Goal: Task Accomplishment & Management: Use online tool/utility

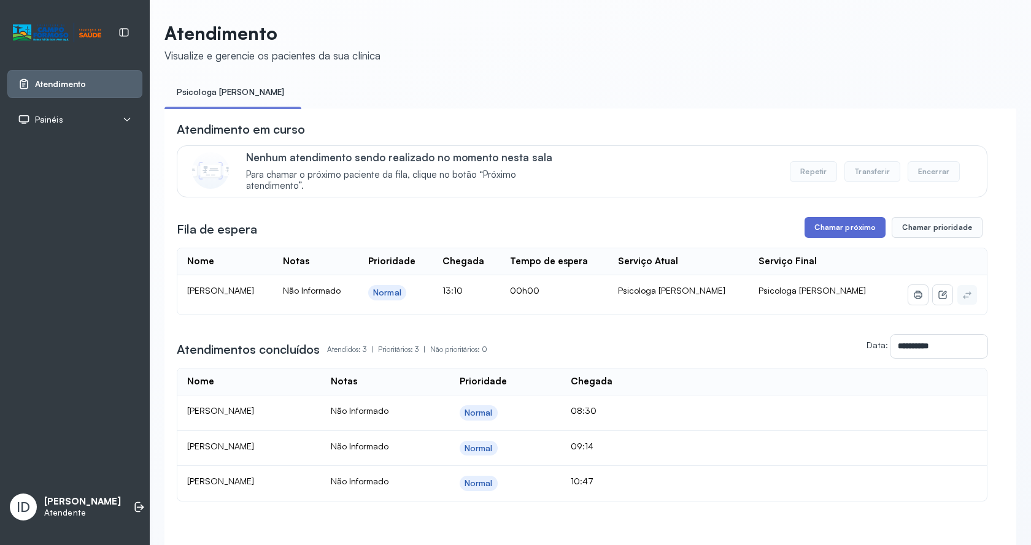
click at [807, 223] on button "Chamar próximo" at bounding box center [844, 227] width 81 height 21
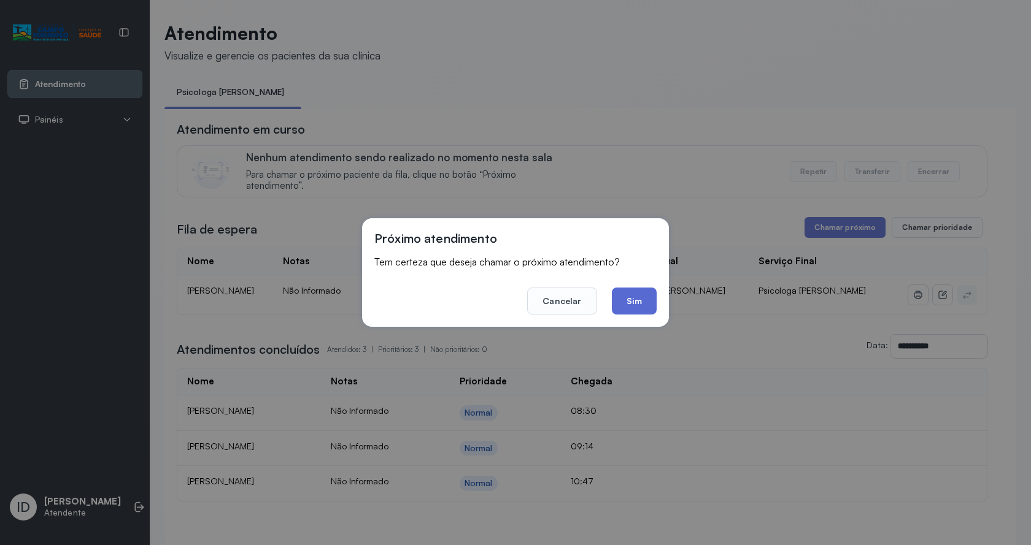
click at [634, 313] on button "Sim" at bounding box center [634, 301] width 45 height 27
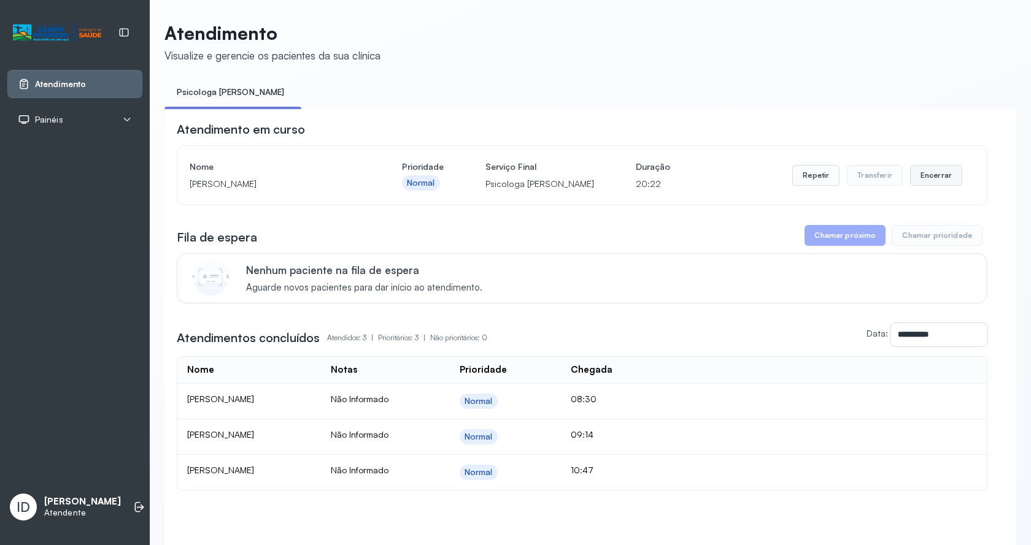
click at [910, 186] on button "Encerrar" at bounding box center [936, 175] width 52 height 21
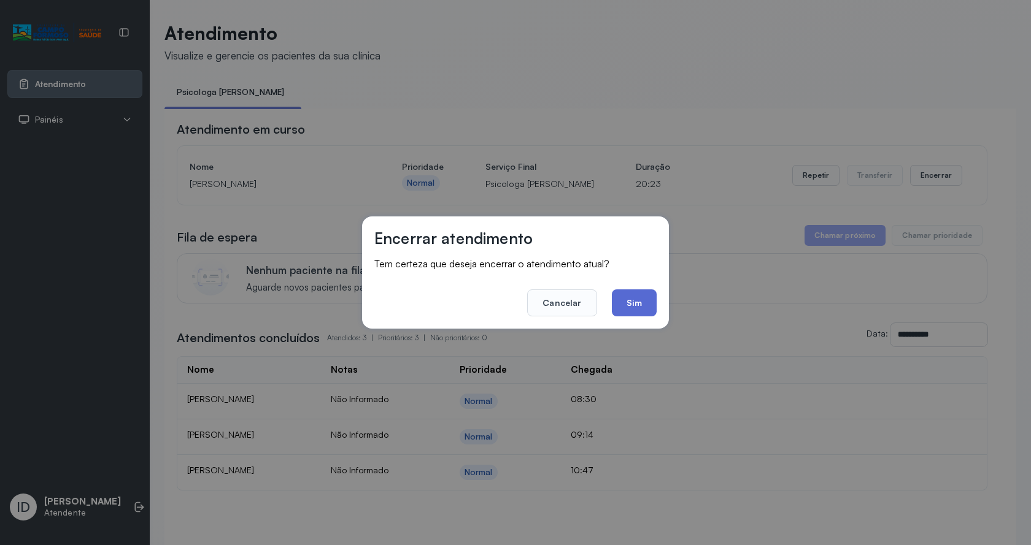
click at [640, 299] on button "Sim" at bounding box center [634, 303] width 45 height 27
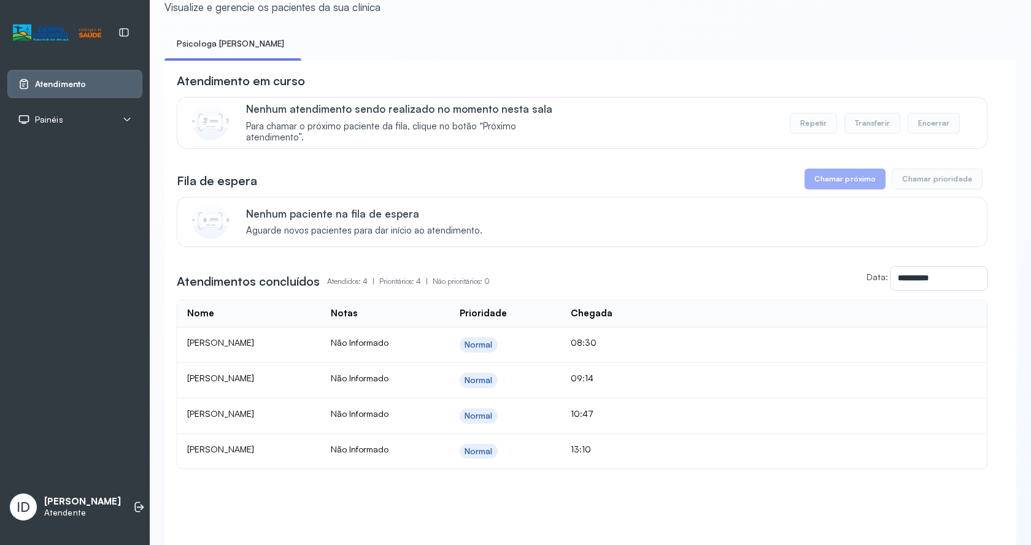
scroll to position [98, 0]
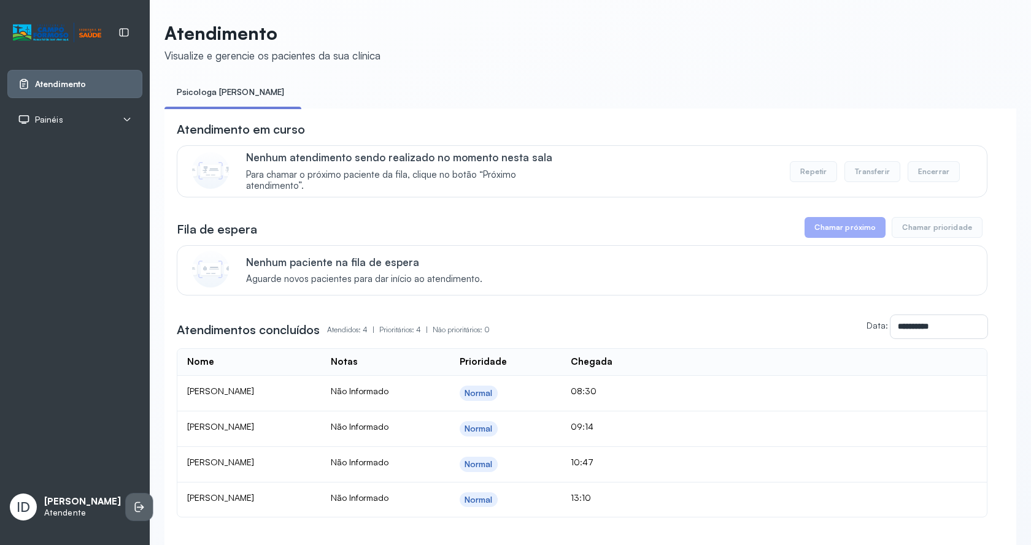
click at [126, 499] on li at bounding box center [139, 507] width 27 height 27
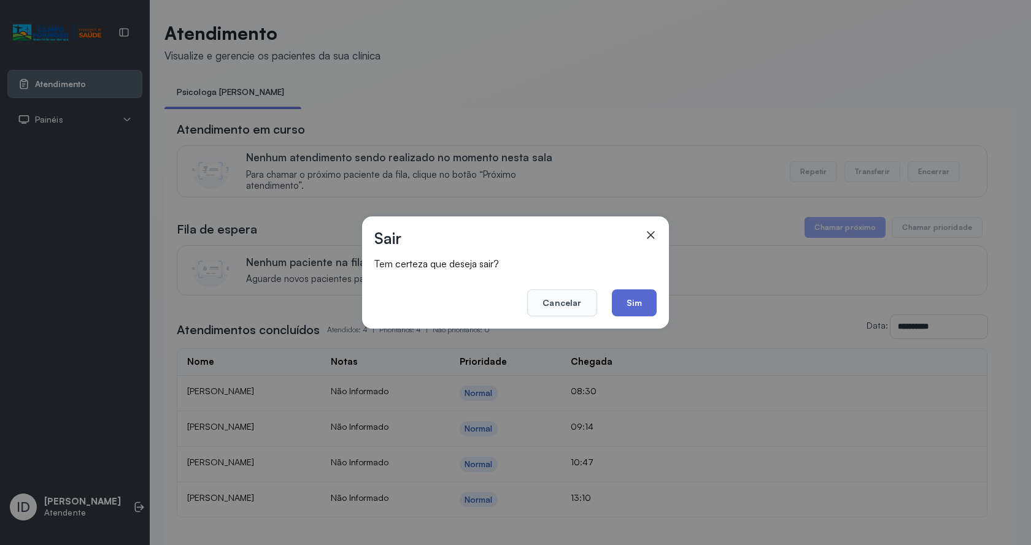
click at [643, 302] on button "Sim" at bounding box center [634, 303] width 45 height 27
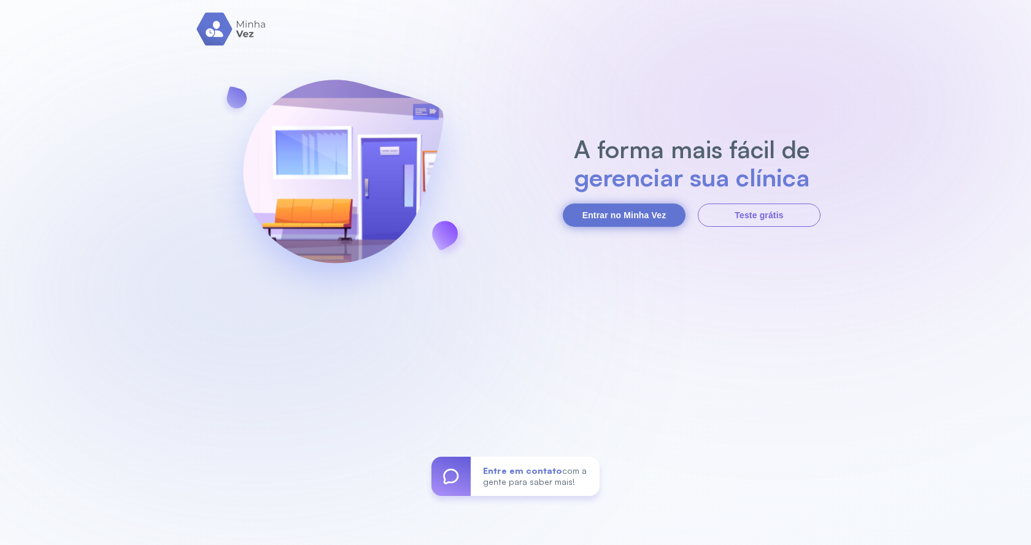
click at [637, 215] on button "Entrar no Minha Vez" at bounding box center [624, 215] width 123 height 23
